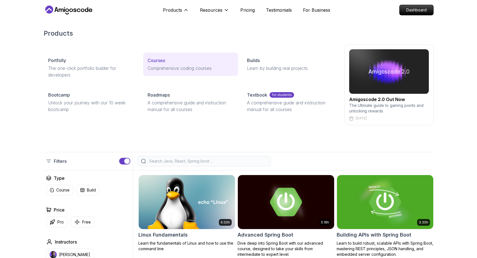
click at [161, 64] on link "Courses Comprehensive coding courses" at bounding box center [190, 64] width 95 height 23
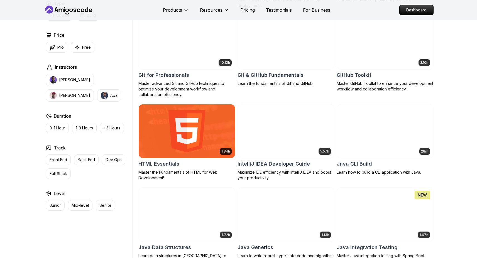
scroll to position [508, 0]
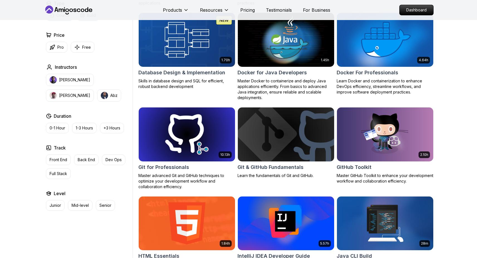
click at [368, 128] on img at bounding box center [385, 134] width 101 height 57
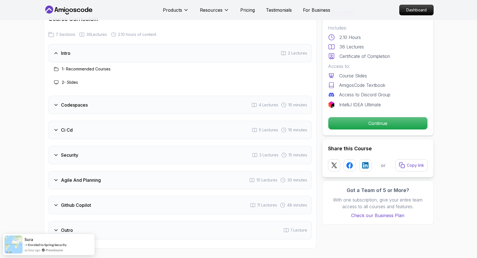
scroll to position [731, 0]
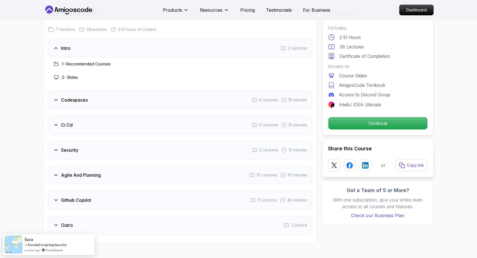
click at [76, 116] on div "Ci Cd 5 Lectures 16 minutes" at bounding box center [180, 125] width 264 height 18
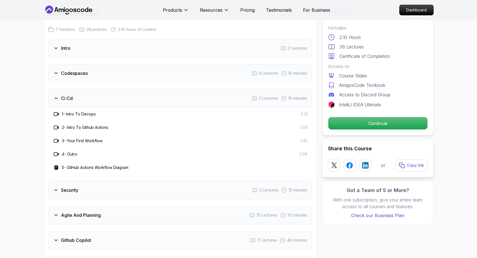
scroll to position [765, 0]
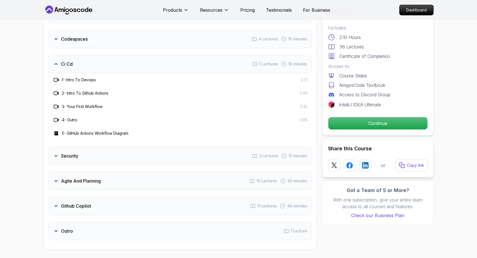
click at [112, 147] on div "Security 3 Lectures 15 minutes" at bounding box center [180, 156] width 264 height 18
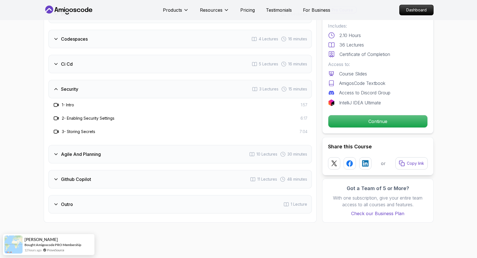
click at [110, 145] on div "Agile And Planning 10 Lectures 30 minutes" at bounding box center [180, 154] width 264 height 18
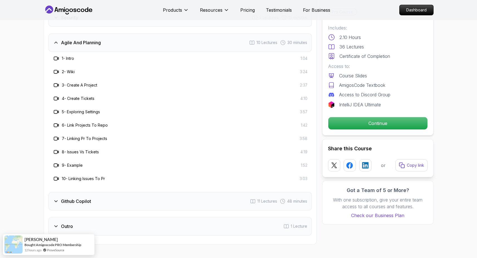
scroll to position [869, 0]
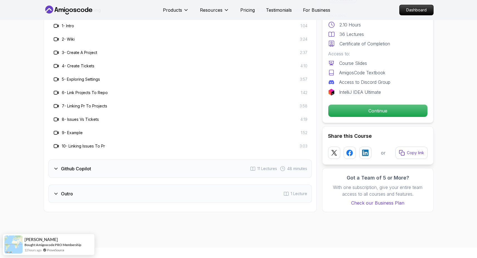
click at [98, 160] on div "Github Copilot 11 Lectures 48 minutes" at bounding box center [180, 169] width 264 height 18
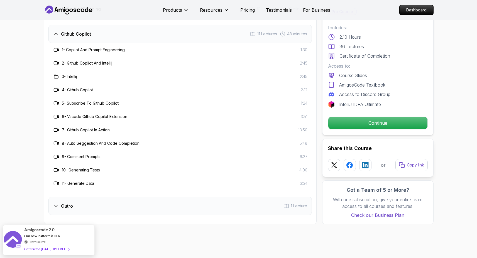
scroll to position [875, 0]
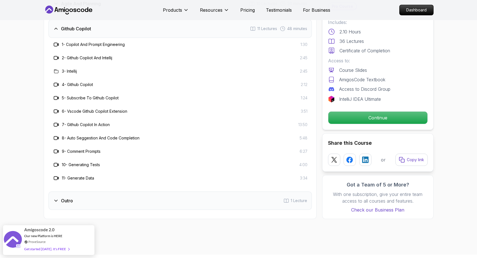
click at [80, 192] on div "Outro 1 Lecture" at bounding box center [180, 201] width 264 height 18
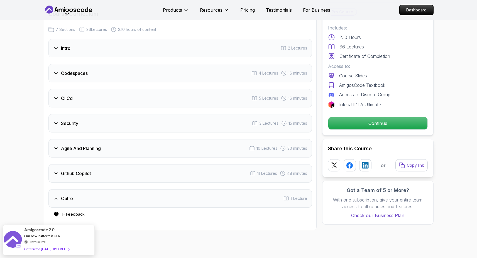
scroll to position [724, 0]
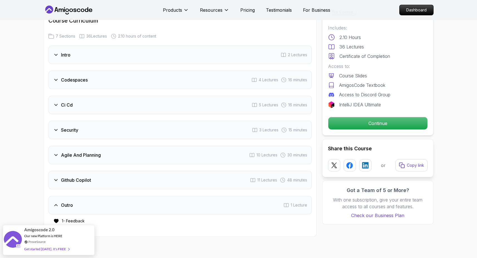
click at [98, 46] on div "Intro 2 Lectures" at bounding box center [180, 55] width 264 height 18
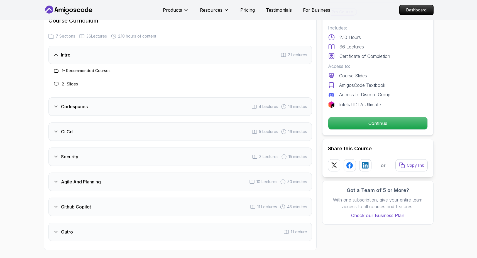
click at [76, 98] on div "Codespaces 4 Lectures 16 minutes" at bounding box center [180, 107] width 264 height 18
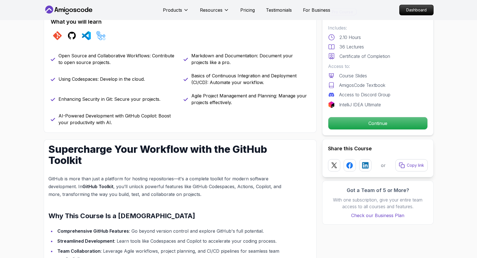
scroll to position [0, 0]
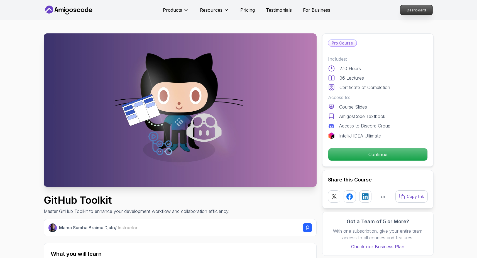
click at [410, 10] on p "Dashboard" at bounding box center [417, 9] width 32 height 9
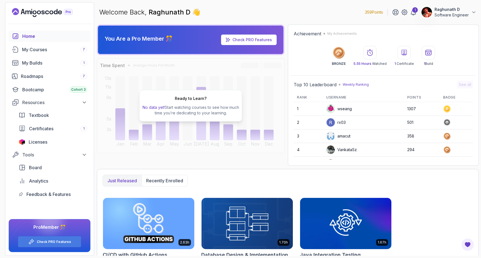
click at [405, 53] on icon at bounding box center [404, 52] width 5 height 5
click at [401, 59] on div "1 Certificate" at bounding box center [405, 56] width 20 height 20
click at [341, 55] on icon at bounding box center [339, 52] width 7 height 7
click at [428, 53] on icon at bounding box center [428, 52] width 7 height 7
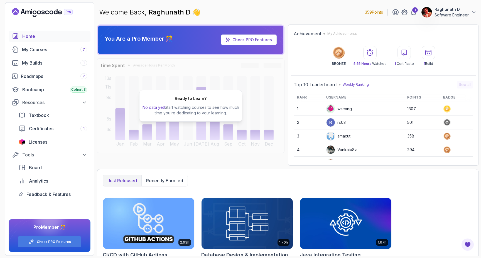
click at [310, 33] on h2 "Achievement" at bounding box center [308, 33] width 28 height 7
click at [340, 64] on p "BRONZE" at bounding box center [339, 64] width 14 height 4
click at [415, 109] on td "1307" at bounding box center [422, 109] width 36 height 14
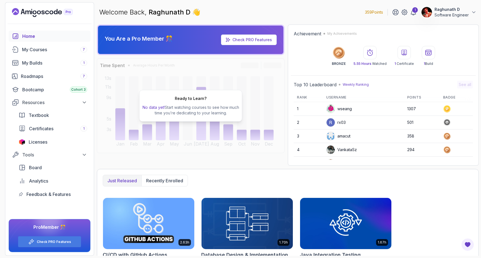
click at [371, 54] on icon at bounding box center [370, 52] width 7 height 7
click at [340, 52] on circle at bounding box center [338, 52] width 9 height 9
click at [257, 39] on link "Check PRO Features" at bounding box center [253, 39] width 40 height 5
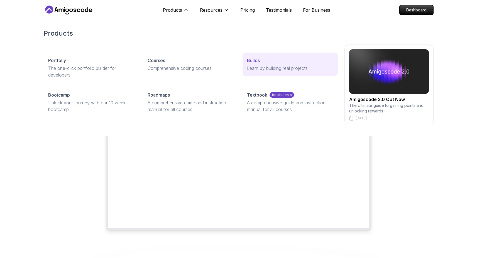
click at [266, 69] on p "Learn by building real projects" at bounding box center [290, 68] width 86 height 7
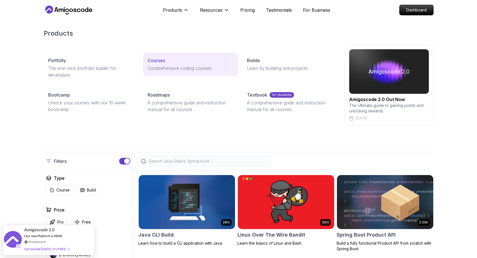
click at [158, 62] on p "Courses" at bounding box center [157, 60] width 18 height 7
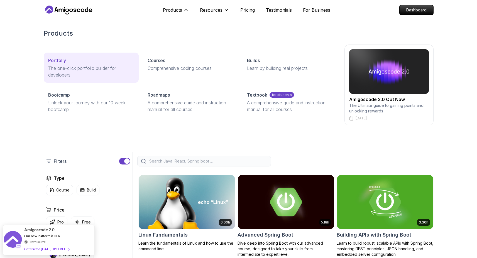
click at [59, 63] on p "Portfolly" at bounding box center [57, 60] width 18 height 7
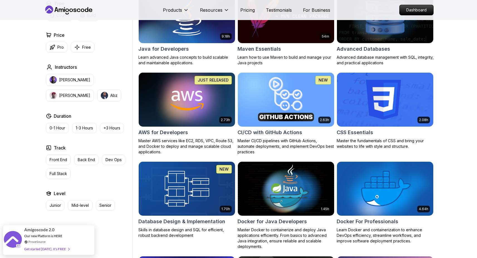
scroll to position [360, 0]
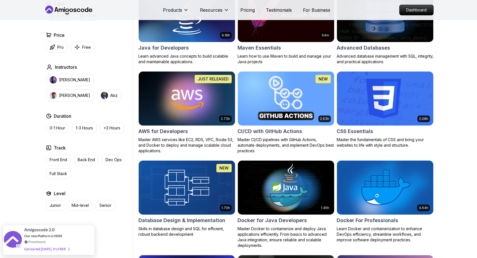
click at [284, 99] on img at bounding box center [285, 98] width 101 height 57
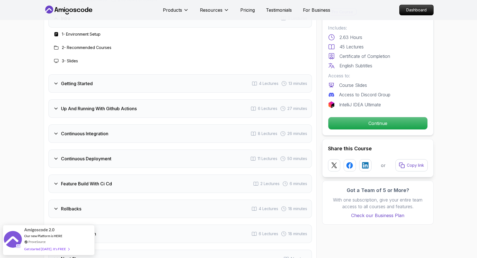
scroll to position [1024, 0]
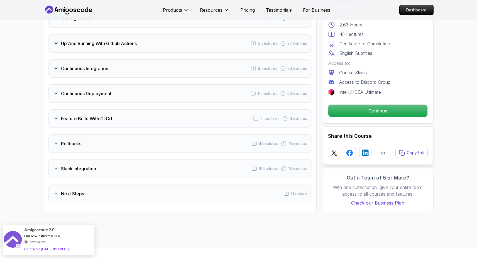
click at [159, 118] on div "Feature Build With Ci Cd 2 Lectures 6 minutes" at bounding box center [180, 119] width 264 height 18
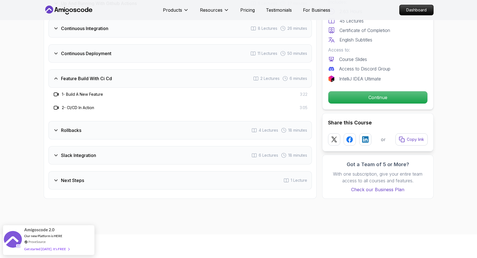
click at [85, 122] on div "Rollbacks 4 Lectures 18 minutes" at bounding box center [180, 130] width 264 height 18
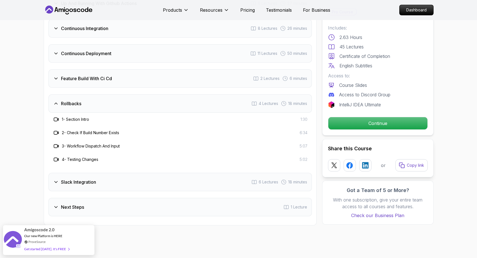
scroll to position [1062, 0]
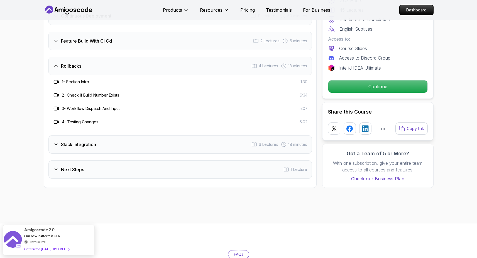
click at [137, 142] on div "Slack Integration 6 Lectures 18 minutes" at bounding box center [180, 144] width 264 height 18
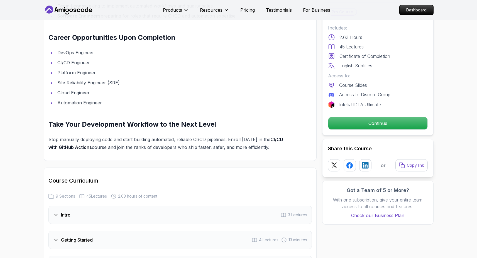
scroll to position [855, 0]
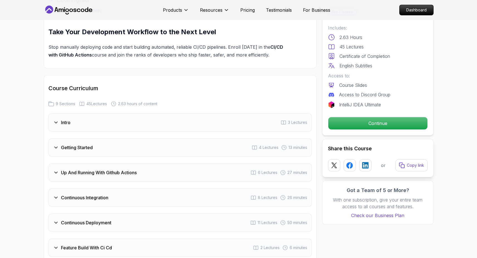
click at [99, 128] on div "Intro 3 Lectures" at bounding box center [180, 122] width 264 height 18
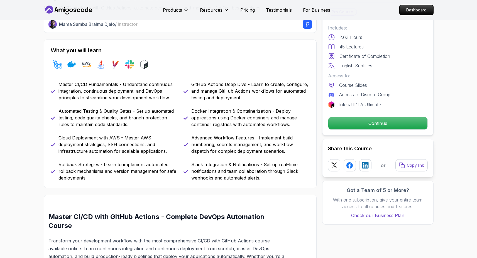
scroll to position [247, 0]
